Goal: Information Seeking & Learning: Learn about a topic

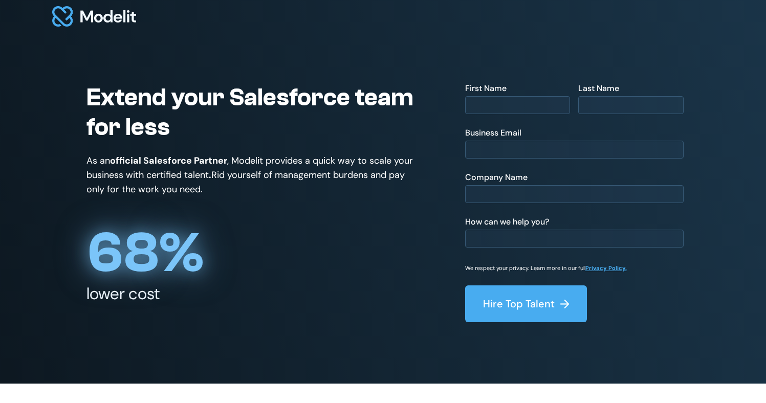
click at [117, 19] on img at bounding box center [94, 16] width 84 height 20
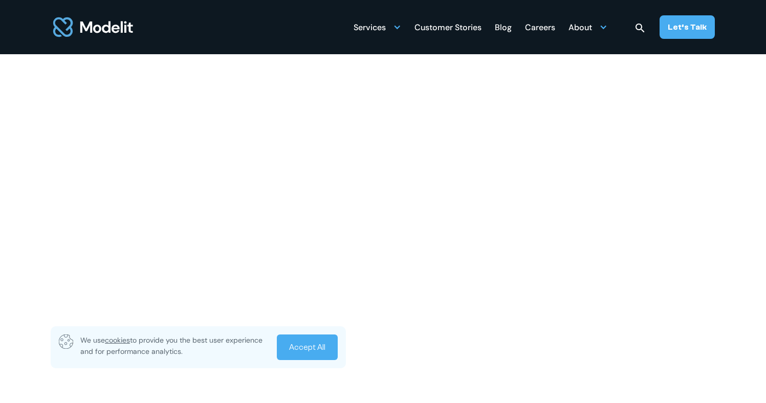
scroll to position [479, 0]
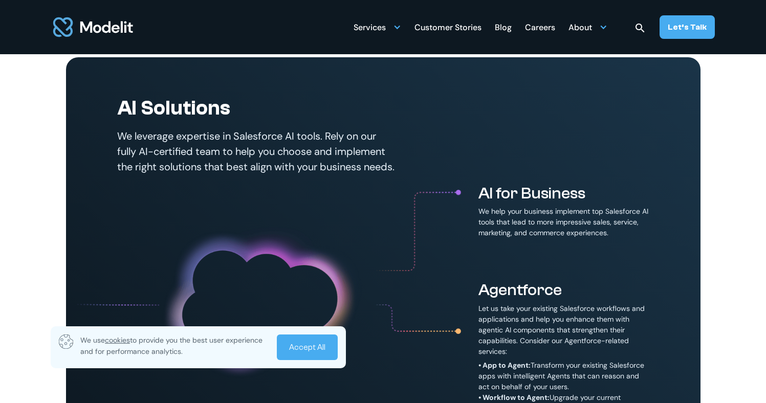
click at [318, 349] on link "Accept All" at bounding box center [307, 348] width 61 height 26
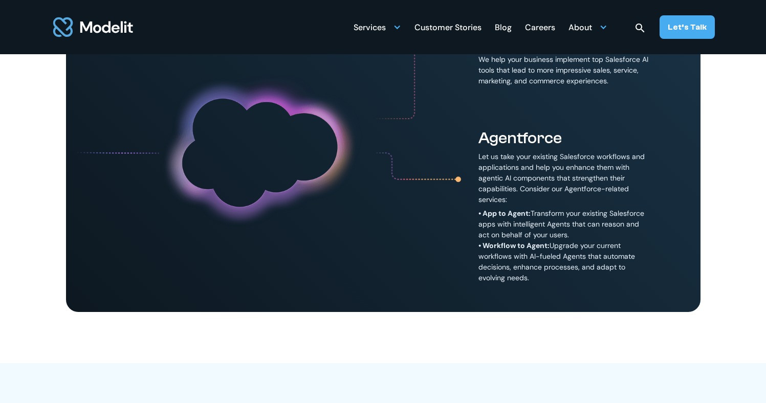
scroll to position [0, 0]
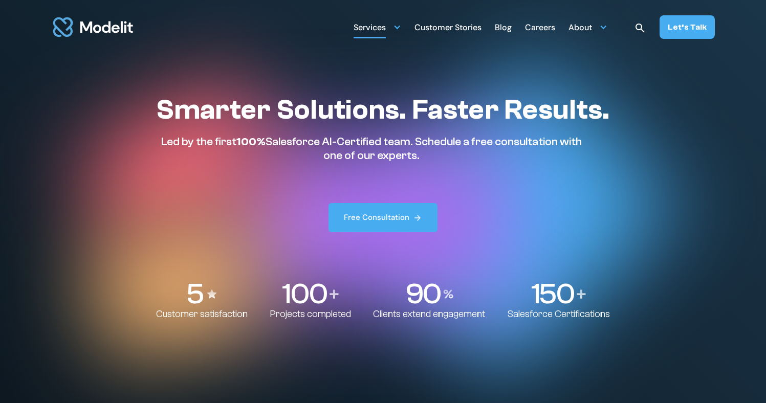
click at [385, 27] on div "Services" at bounding box center [370, 28] width 32 height 20
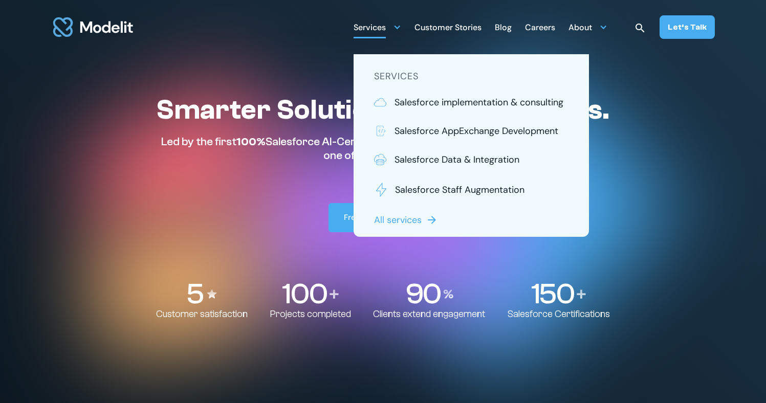
click at [385, 27] on div "Services" at bounding box center [370, 28] width 32 height 20
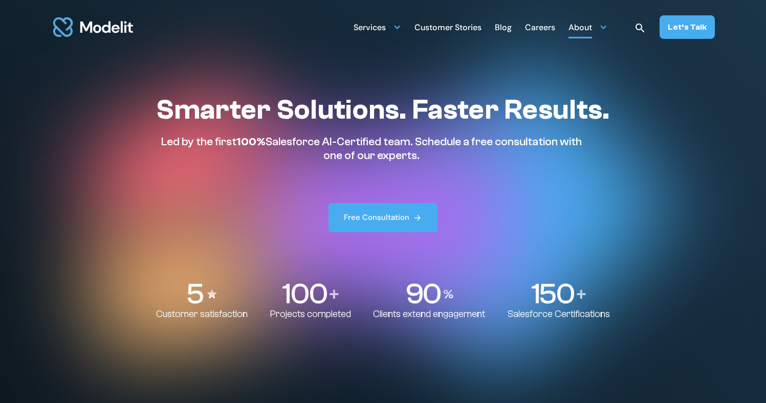
click at [607, 31] on div at bounding box center [603, 27] width 8 height 8
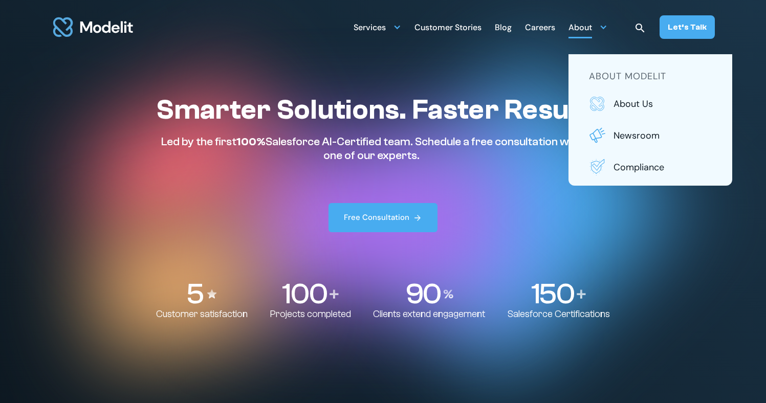
click at [607, 31] on div at bounding box center [603, 27] width 8 height 8
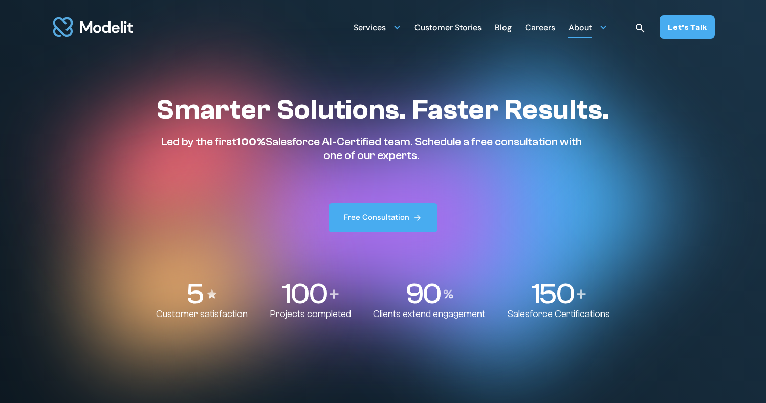
click at [607, 31] on div at bounding box center [603, 27] width 8 height 8
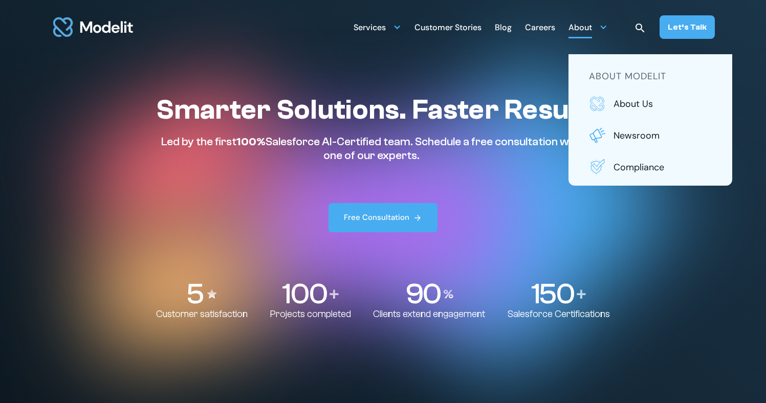
click at [607, 31] on div at bounding box center [603, 27] width 8 height 8
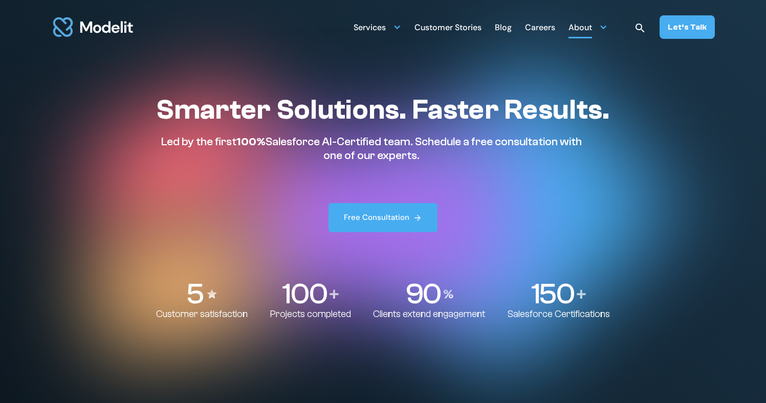
click at [607, 31] on div at bounding box center [603, 27] width 8 height 8
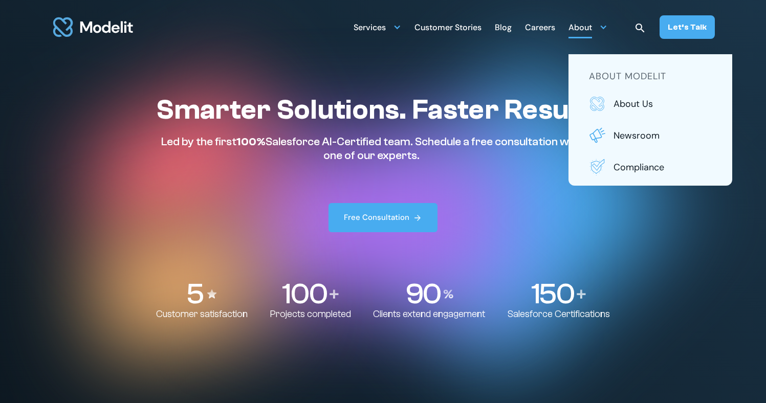
click at [607, 31] on div at bounding box center [603, 27] width 8 height 8
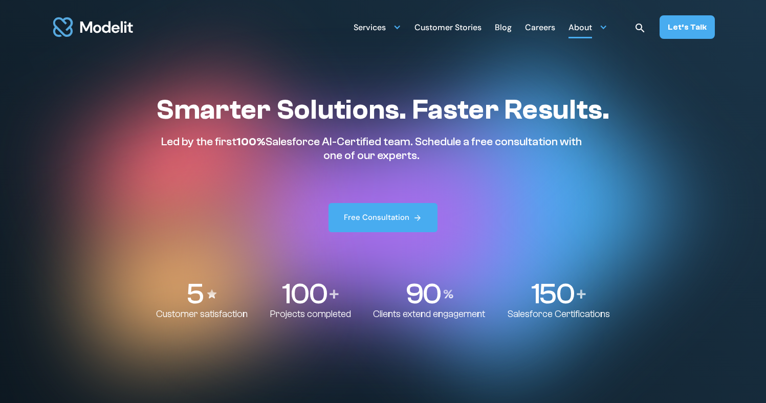
click at [607, 31] on div at bounding box center [603, 27] width 8 height 8
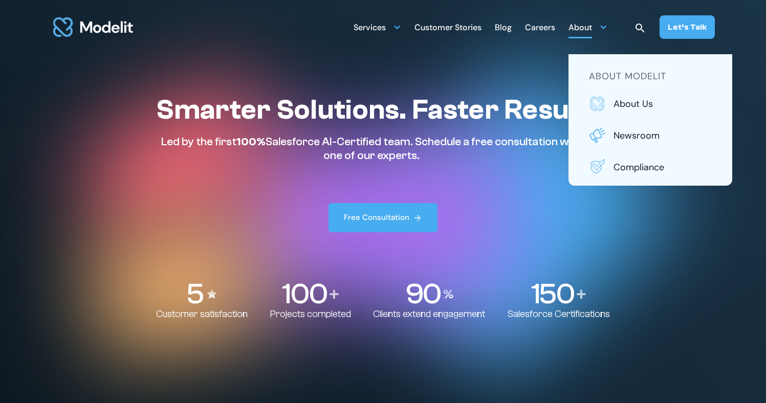
click at [607, 31] on div at bounding box center [603, 27] width 8 height 8
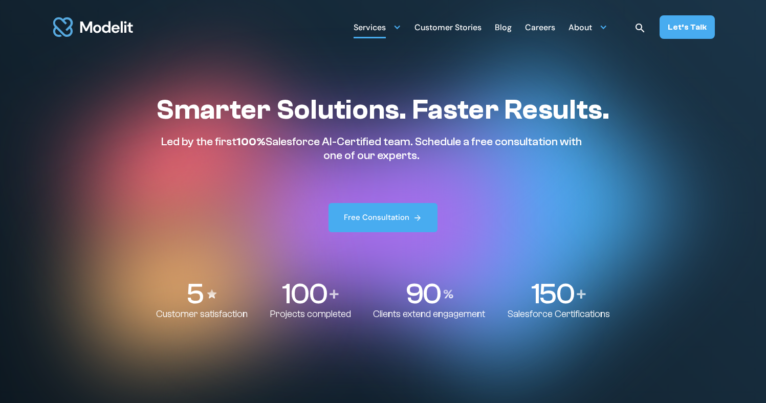
click at [386, 22] on div "Services" at bounding box center [370, 28] width 32 height 20
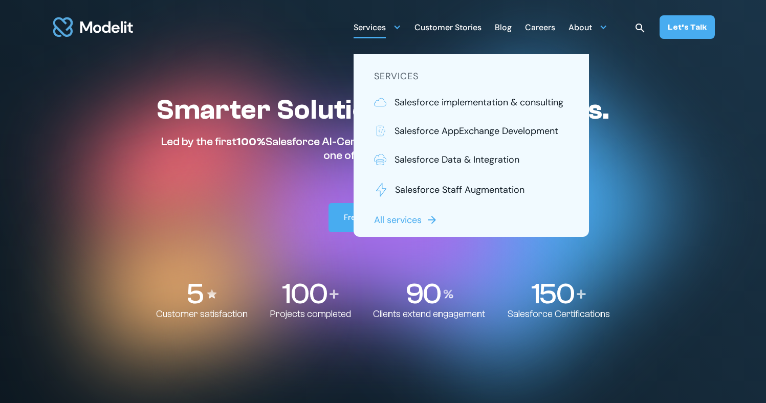
click at [386, 22] on div "Services" at bounding box center [370, 28] width 32 height 20
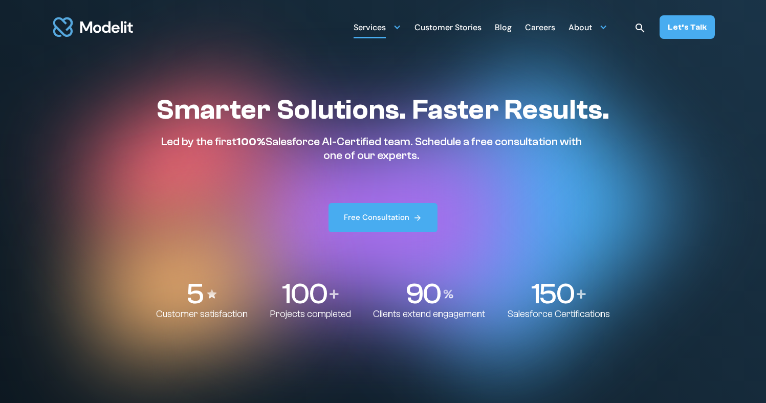
click at [386, 22] on div "Services" at bounding box center [370, 28] width 32 height 20
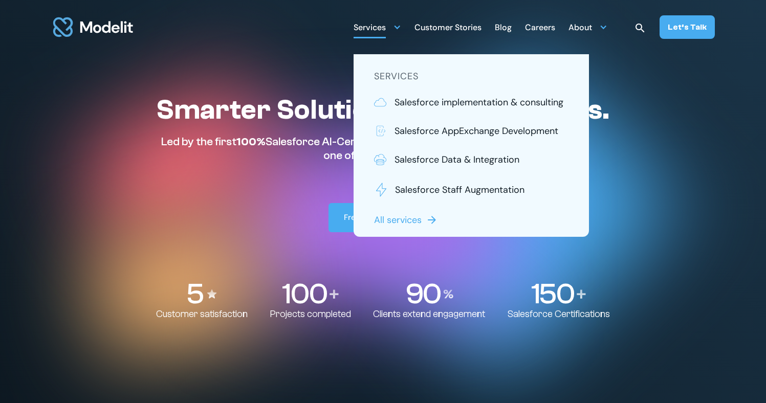
click at [370, 22] on div "Services" at bounding box center [370, 28] width 32 height 20
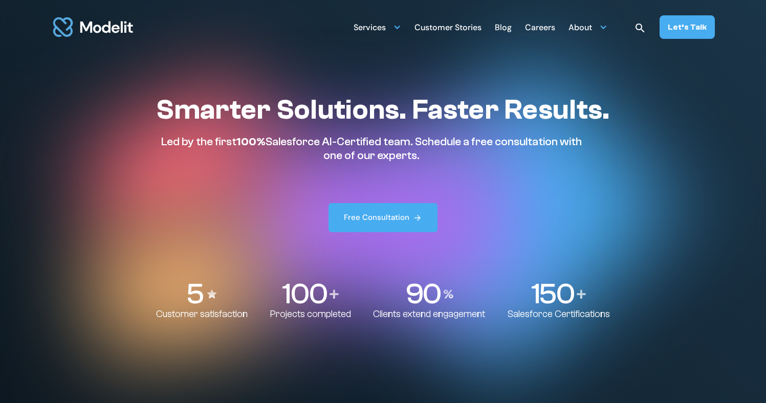
click at [268, 24] on div "Services SERVICES Salesforce implementation & consulting Salesforce AppExchange…" at bounding box center [383, 27] width 766 height 54
click at [110, 29] on img "home" at bounding box center [93, 27] width 84 height 32
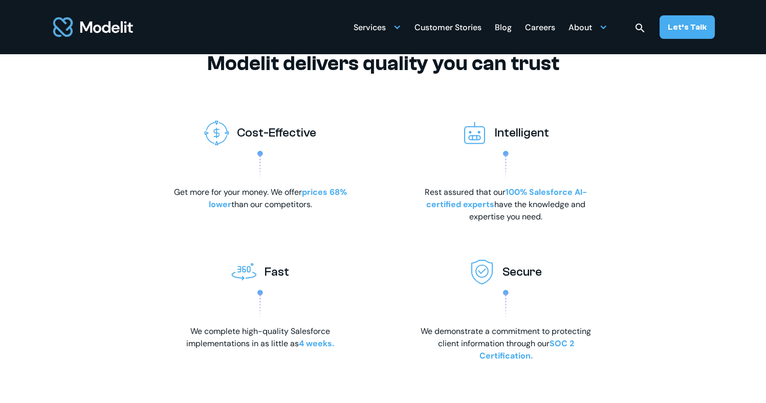
scroll to position [1559, 0]
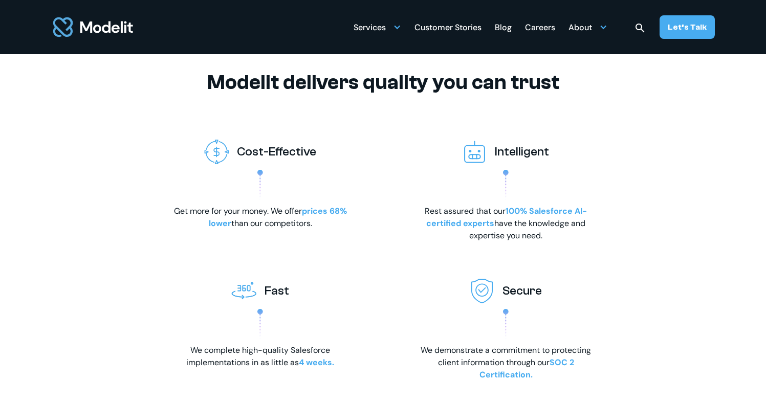
drag, startPoint x: 247, startPoint y: 176, endPoint x: 332, endPoint y: 165, distance: 86.1
click at [332, 165] on div "Cost-Effective Get more for your money. We offer prices 68% lower than our comp…" at bounding box center [260, 181] width 184 height 98
drag, startPoint x: 242, startPoint y: 168, endPoint x: 323, endPoint y: 166, distance: 80.9
click at [323, 166] on div "Cost-Effective" at bounding box center [260, 152] width 133 height 41
drag, startPoint x: 498, startPoint y: 167, endPoint x: 577, endPoint y: 167, distance: 78.3
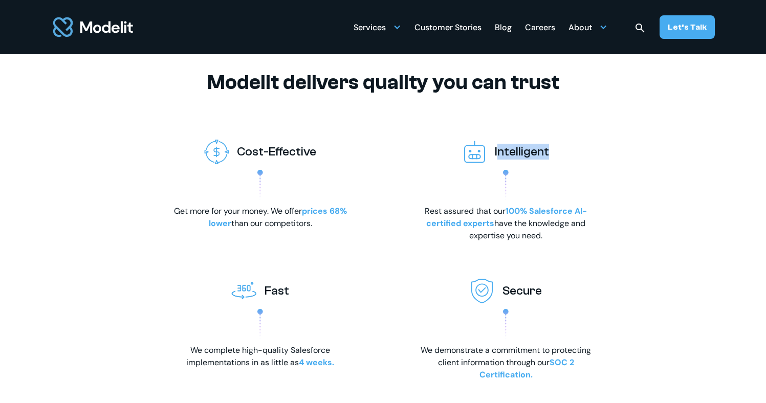
click at [577, 167] on div "Intelligent Rest assured that our 100% Salesforce AI-certified experts have the…" at bounding box center [506, 187] width 184 height 111
drag, startPoint x: 502, startPoint y: 304, endPoint x: 551, endPoint y: 305, distance: 48.6
click at [551, 303] on div "Secure" at bounding box center [506, 291] width 117 height 25
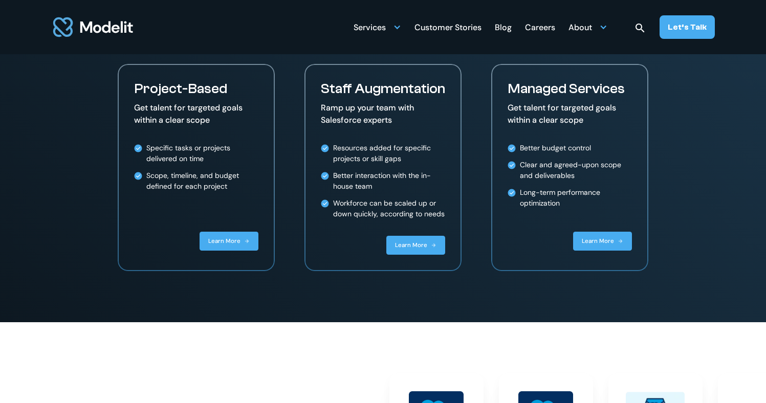
scroll to position [2044, 0]
click at [242, 192] on div "Scope, timeline, and budget defined for each project" at bounding box center [202, 181] width 112 height 21
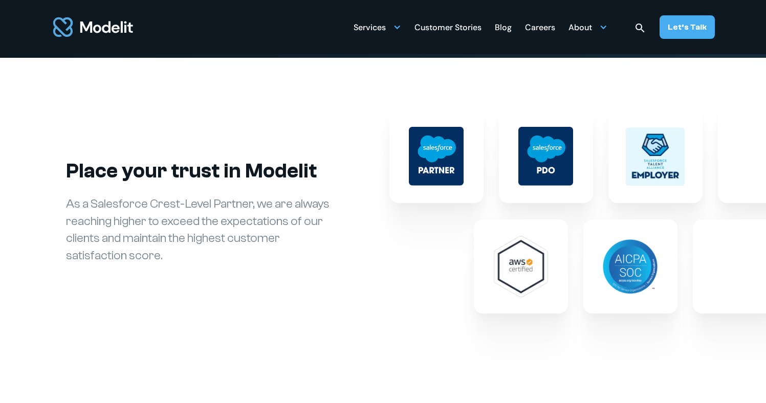
scroll to position [2308, 0]
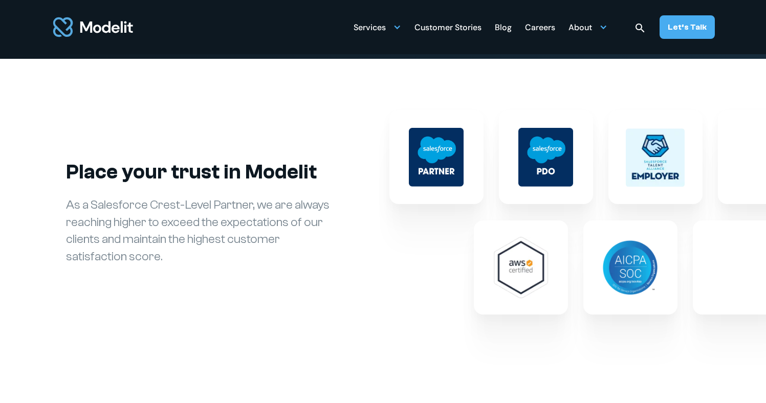
click at [455, 157] on img at bounding box center [436, 157] width 55 height 59
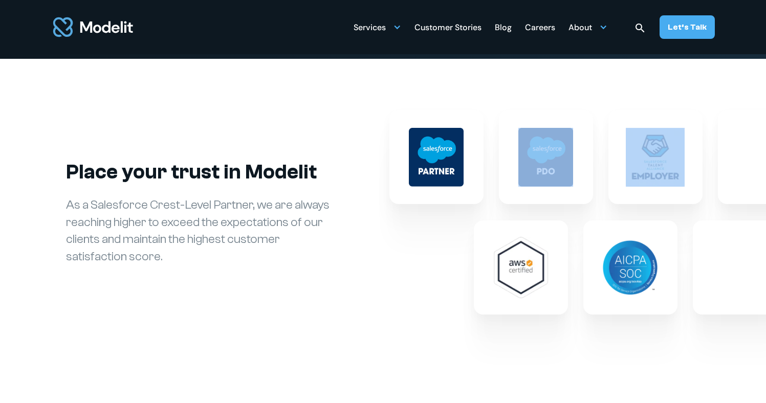
drag, startPoint x: 687, startPoint y: 158, endPoint x: 541, endPoint y: 165, distance: 146.0
click at [541, 165] on div at bounding box center [600, 157] width 423 height 94
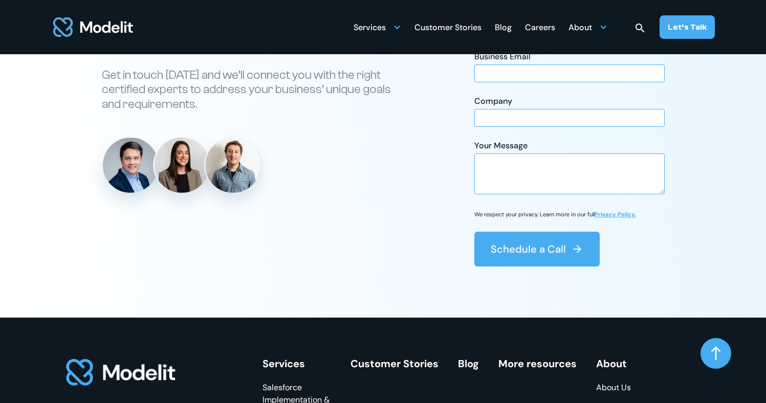
scroll to position [3994, 0]
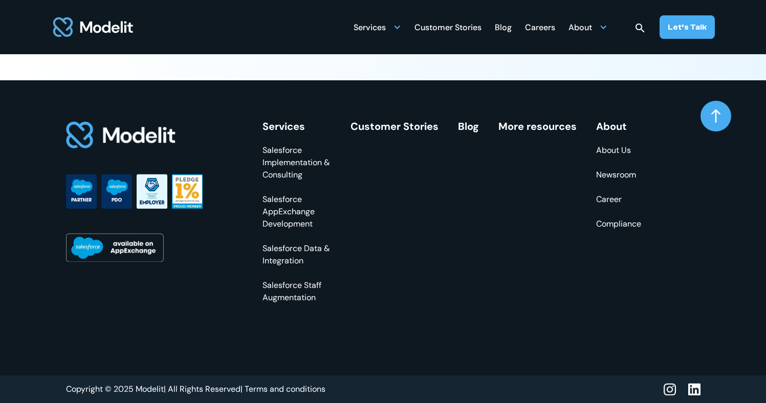
click at [724, 116] on link at bounding box center [716, 116] width 31 height 31
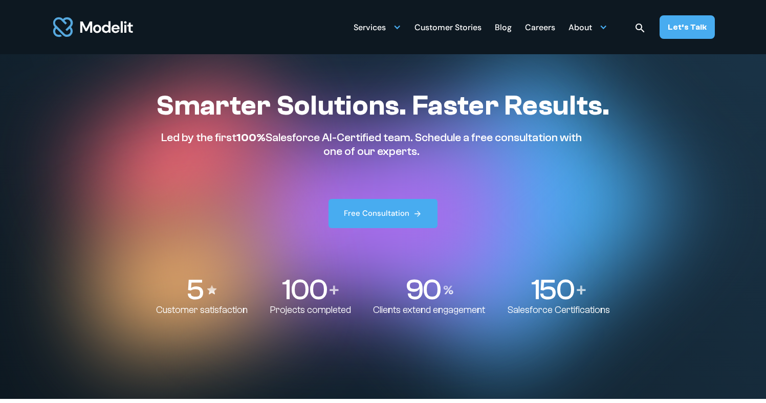
scroll to position [0, 0]
